Goal: Task Accomplishment & Management: Manage account settings

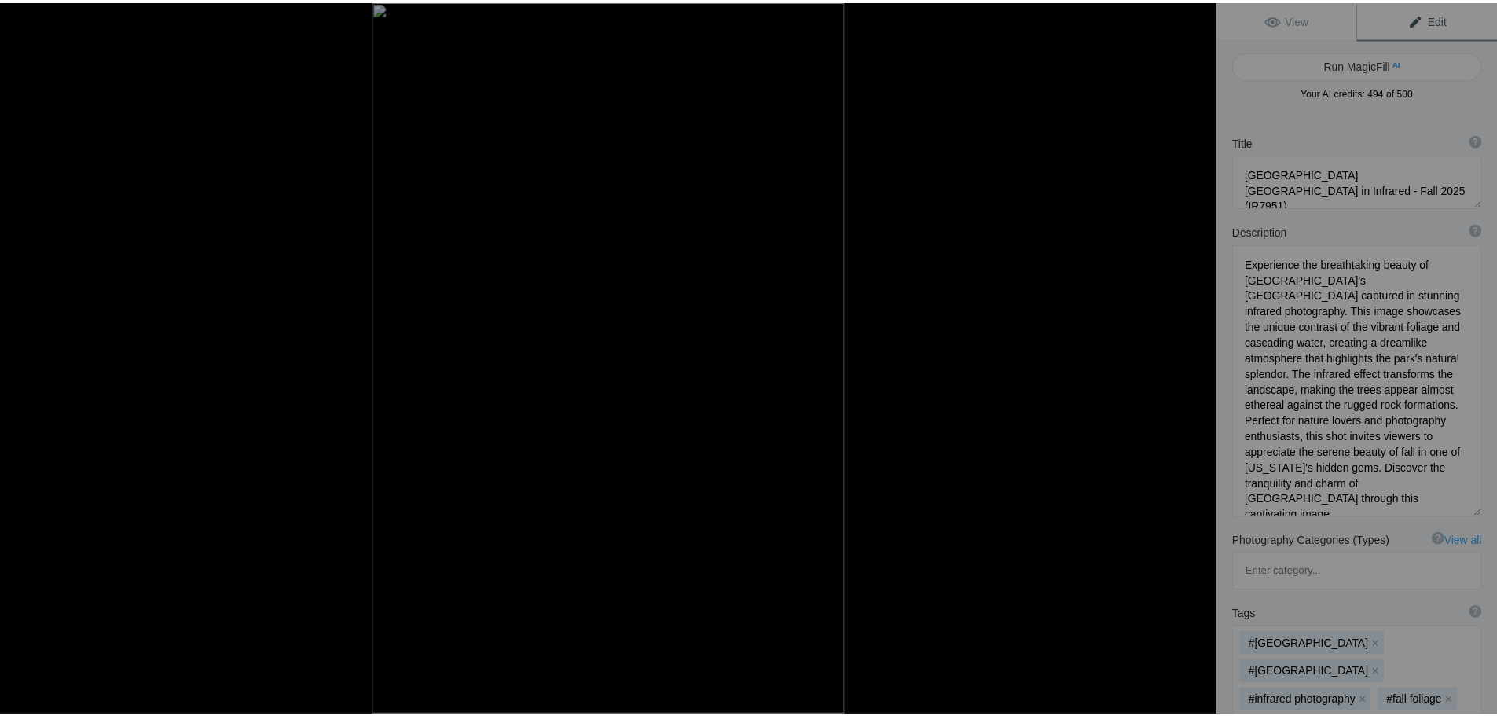
scroll to position [1, 0]
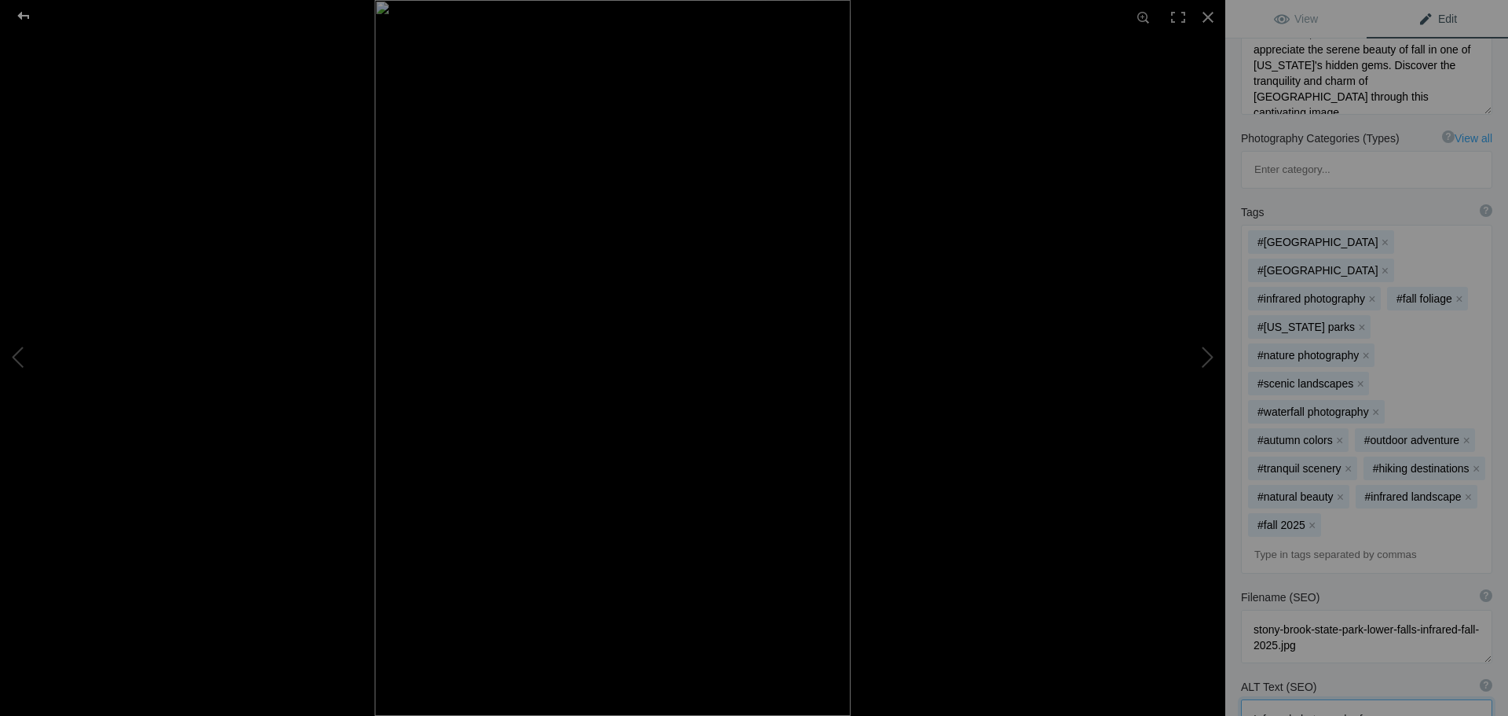
click at [10, 20] on div at bounding box center [23, 15] width 57 height 31
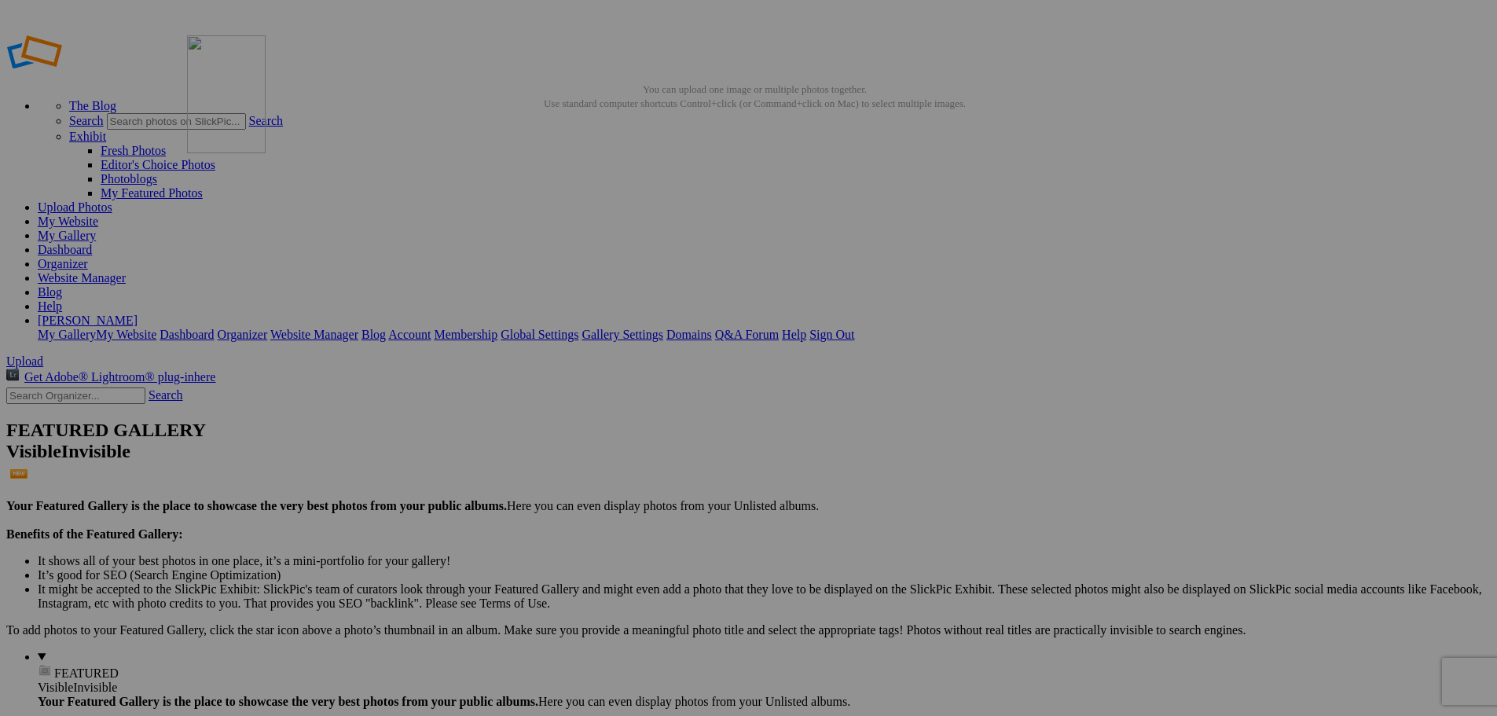
drag, startPoint x: 444, startPoint y: 240, endPoint x: 413, endPoint y: 148, distance: 96.1
drag, startPoint x: 438, startPoint y: 204, endPoint x: 786, endPoint y: 565, distance: 501.1
drag, startPoint x: 577, startPoint y: 416, endPoint x: 789, endPoint y: 575, distance: 265.4
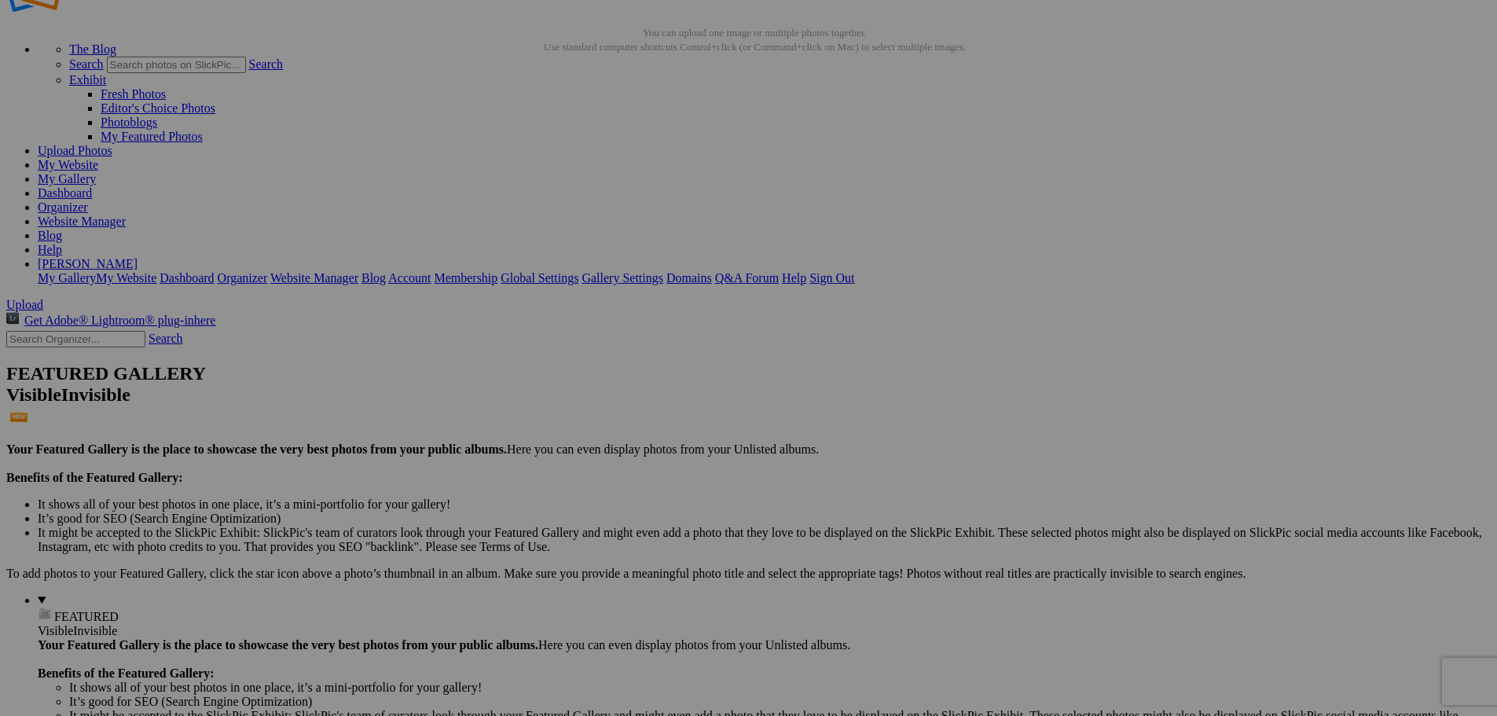
scroll to position [79, 0]
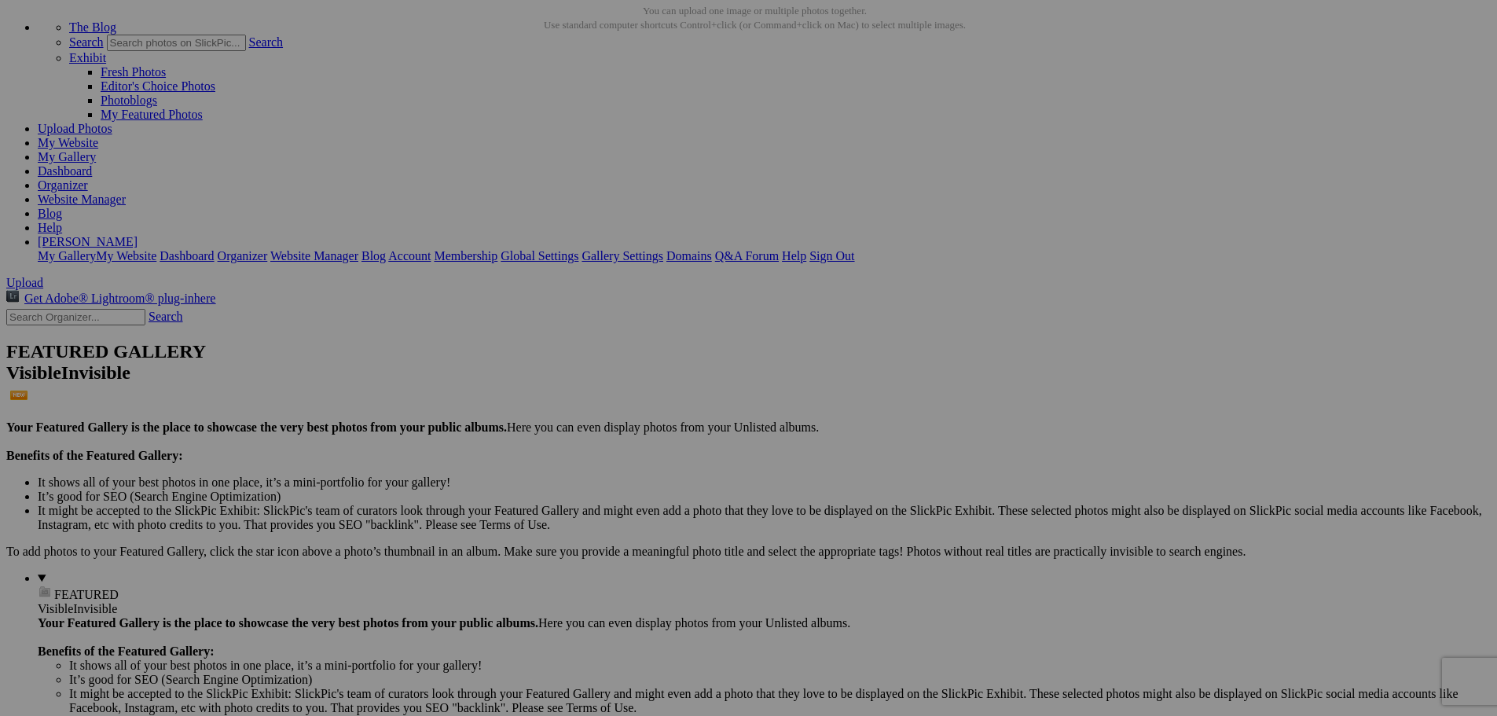
click at [626, 463] on link "Cancel" at bounding box center [609, 460] width 35 height 13
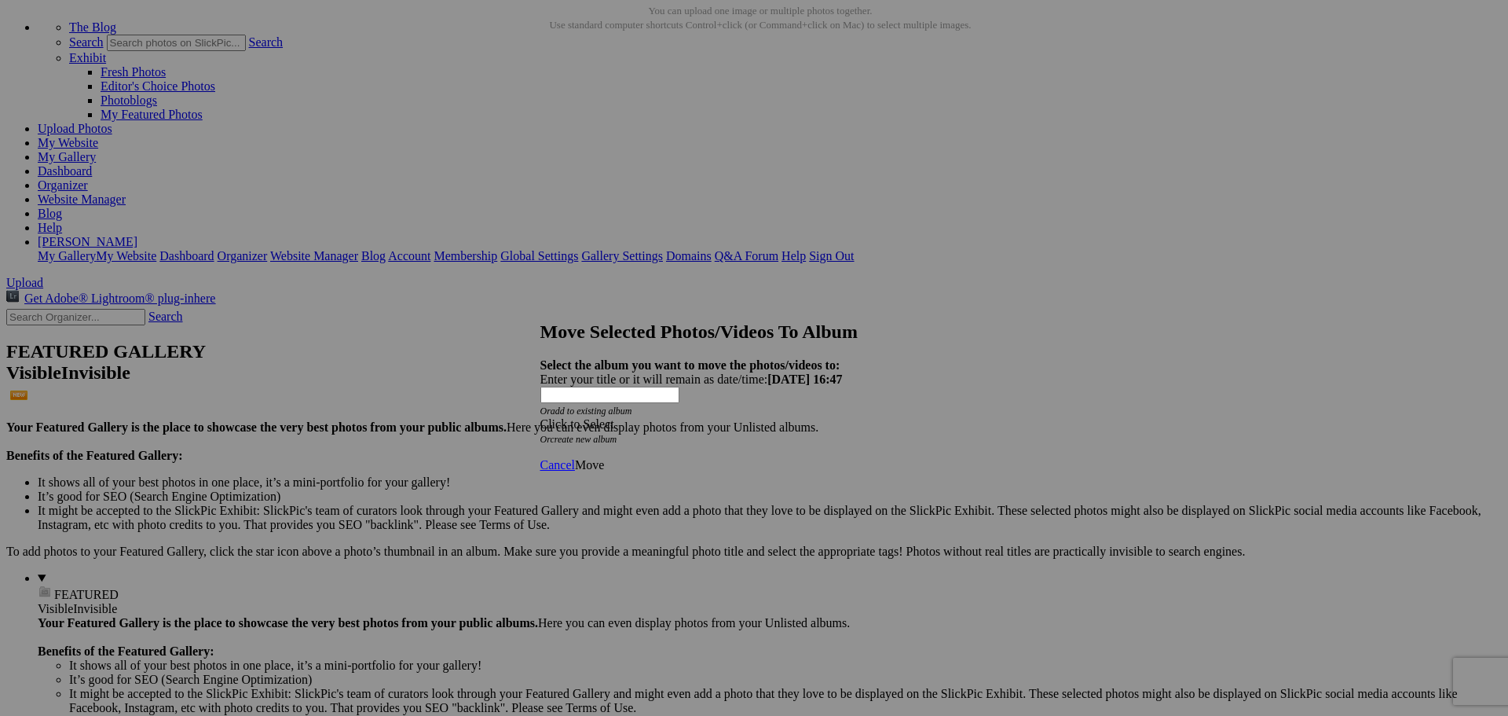
click at [540, 417] on span at bounding box center [540, 423] width 0 height 13
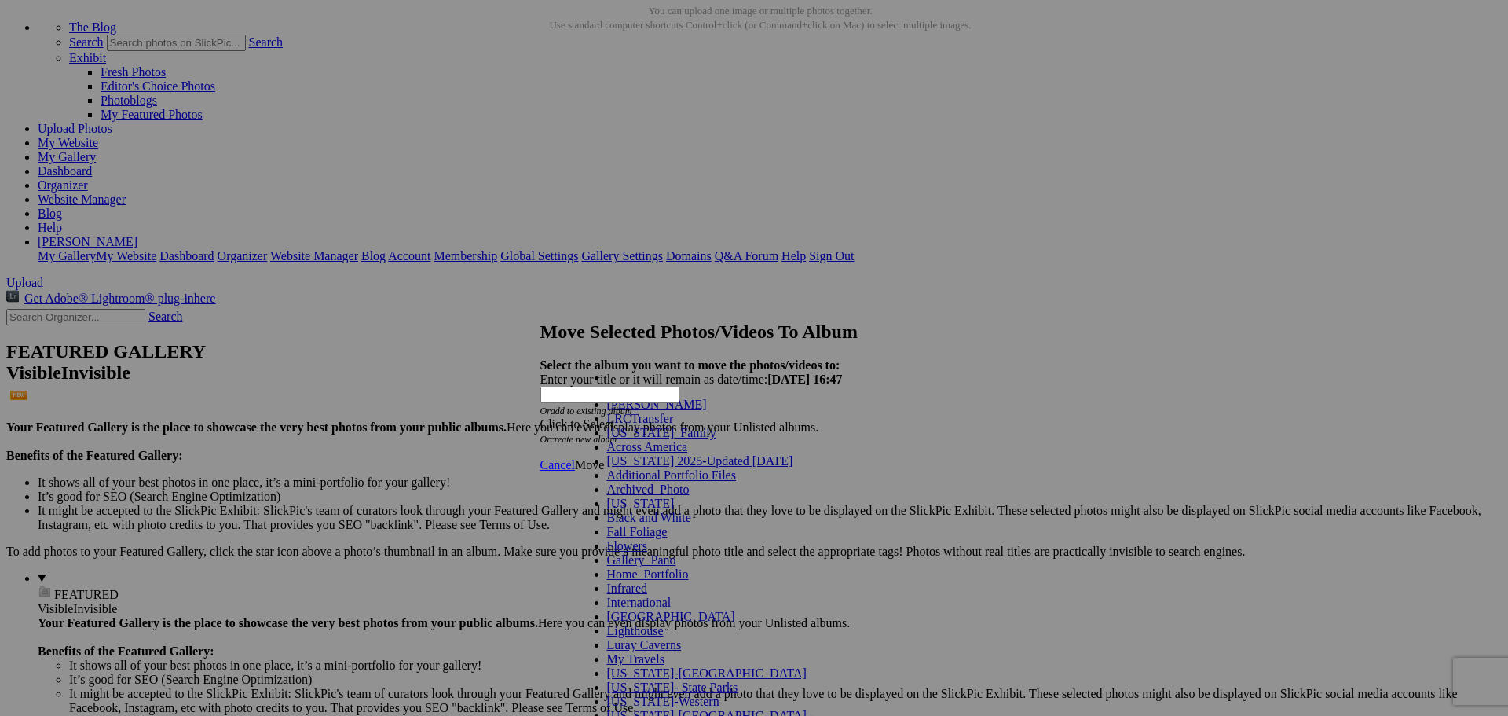
click at [690, 496] on link "Archived_Photo" at bounding box center [648, 488] width 82 height 13
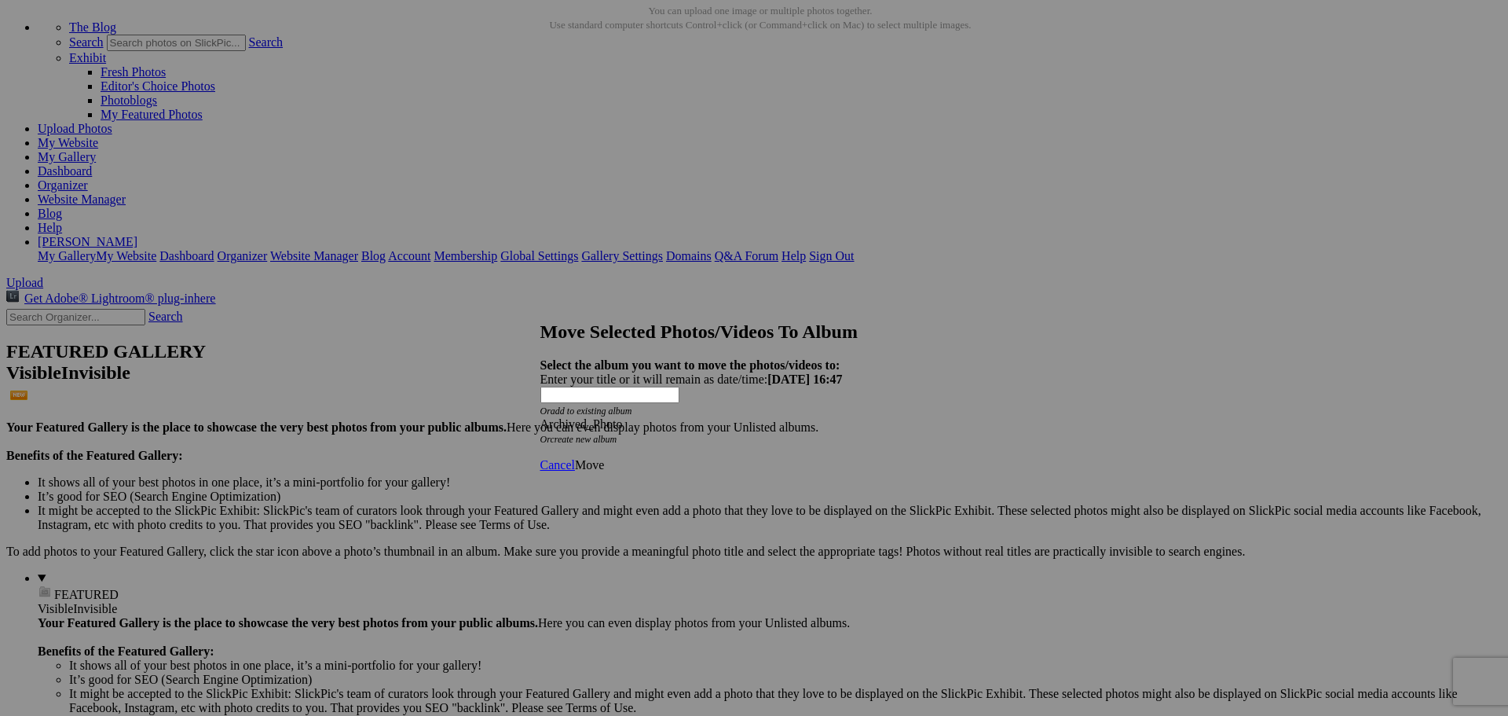
click at [604, 458] on span "Move" at bounding box center [589, 464] width 29 height 13
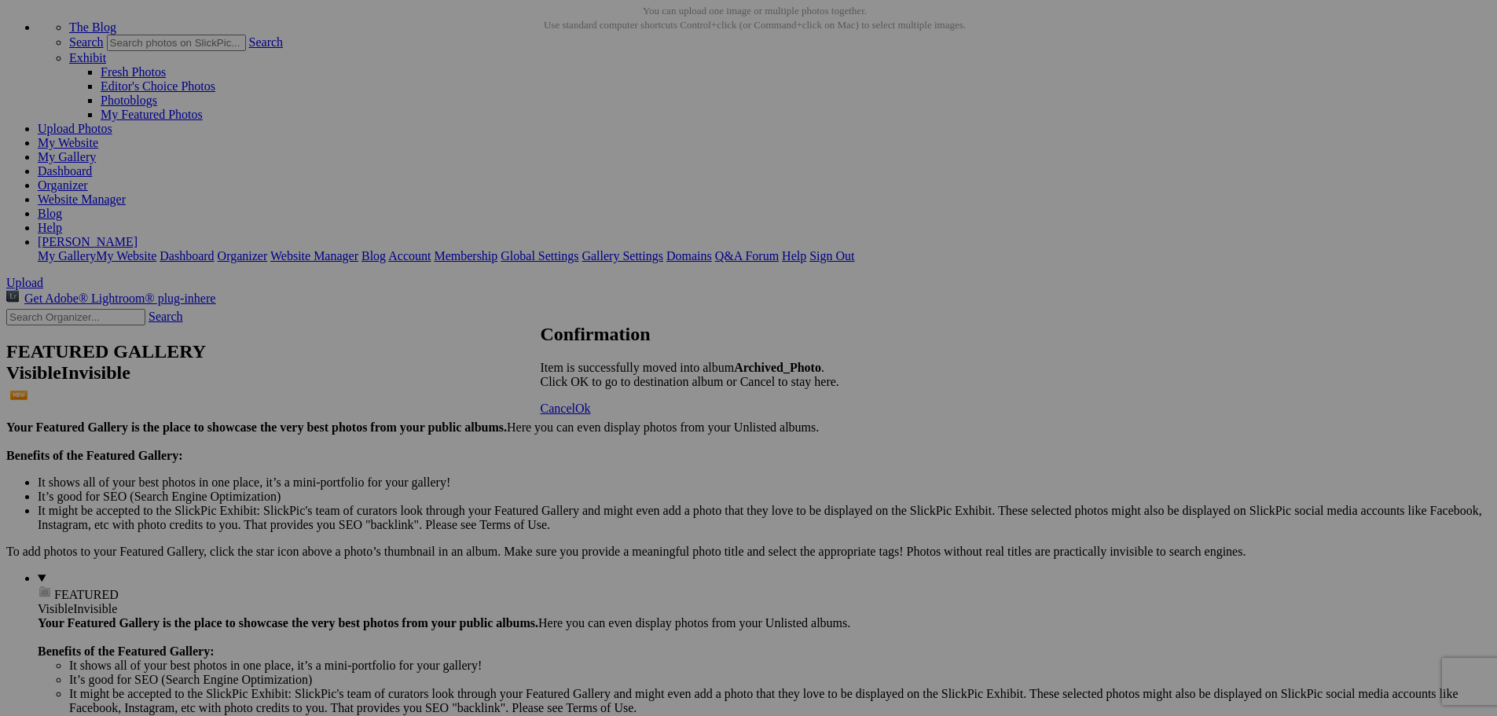
click at [591, 415] on span "Ok" at bounding box center [583, 407] width 16 height 13
